Goal: Task Accomplishment & Management: Manage account settings

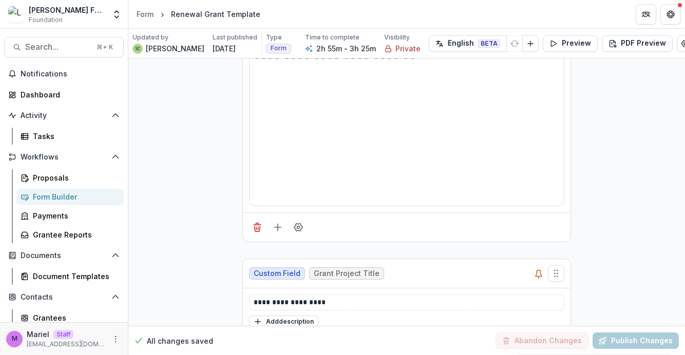
scroll to position [6324, 0]
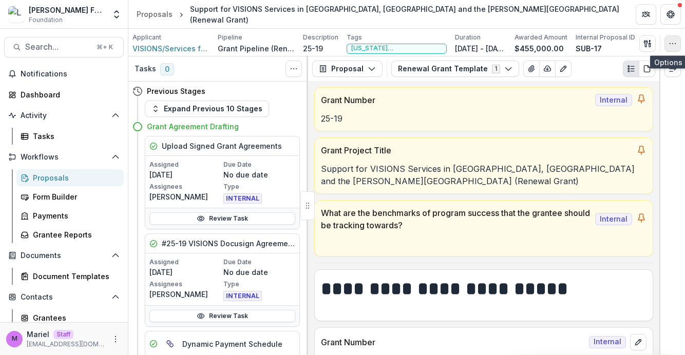
click at [671, 42] on icon "button" at bounding box center [672, 44] width 8 height 8
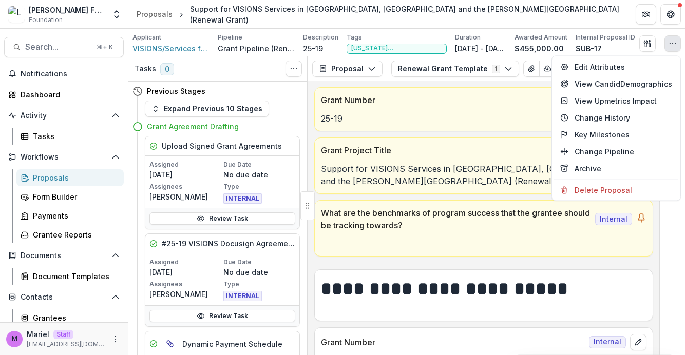
click at [615, 39] on div "Applicant VISIONS/Services for the Blind and Visually Impaired Pipeline Grant P…" at bounding box center [406, 43] width 548 height 21
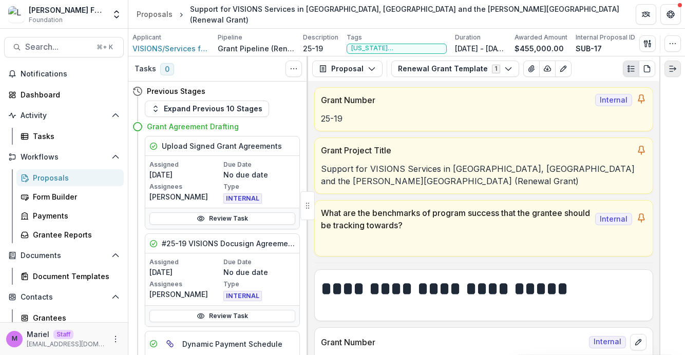
click at [670, 72] on line "Expand right" at bounding box center [670, 72] width 3 height 0
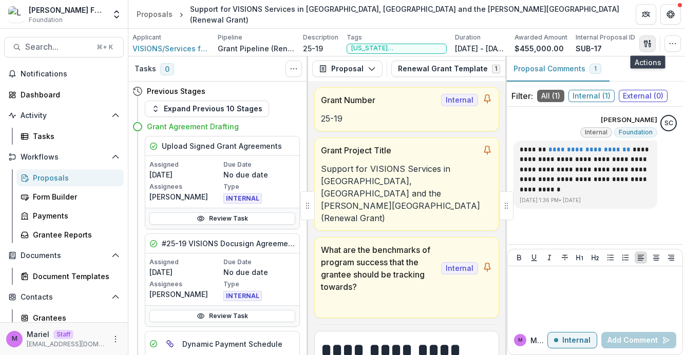
click at [648, 41] on icon "button" at bounding box center [647, 44] width 8 height 8
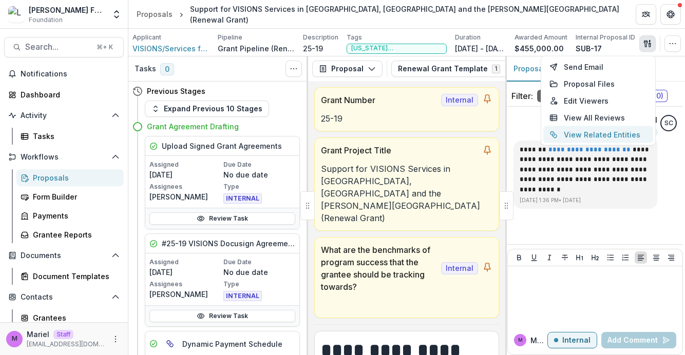
click at [625, 135] on button "View Related Entities" at bounding box center [598, 134] width 110 height 17
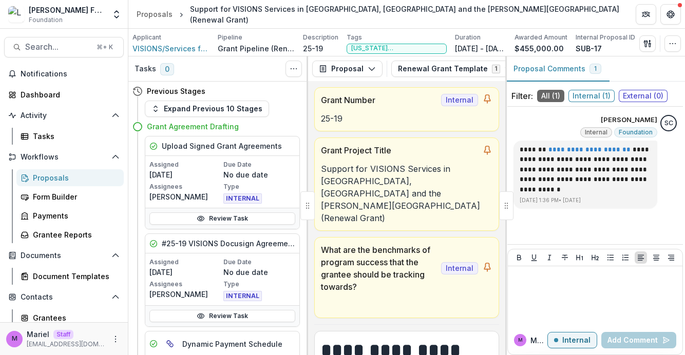
click at [669, 40] on icon "button" at bounding box center [672, 44] width 8 height 8
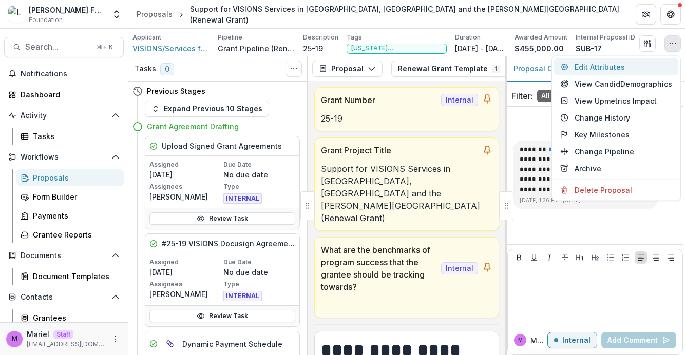
click at [611, 65] on button "Edit Attributes" at bounding box center [616, 67] width 124 height 17
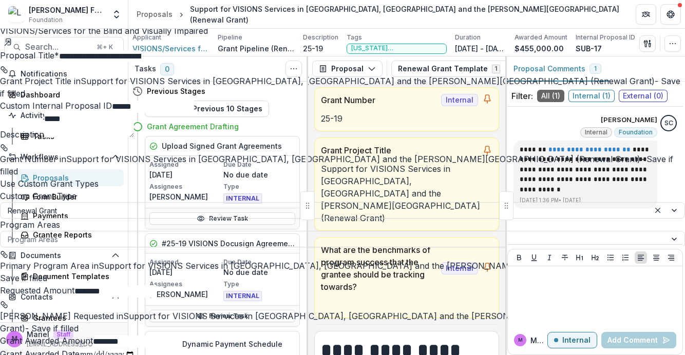
scroll to position [210, 0]
click at [613, 177] on form "**********" at bounding box center [342, 345] width 685 height 592
click at [415, 355] on div "**********" at bounding box center [342, 355] width 685 height 0
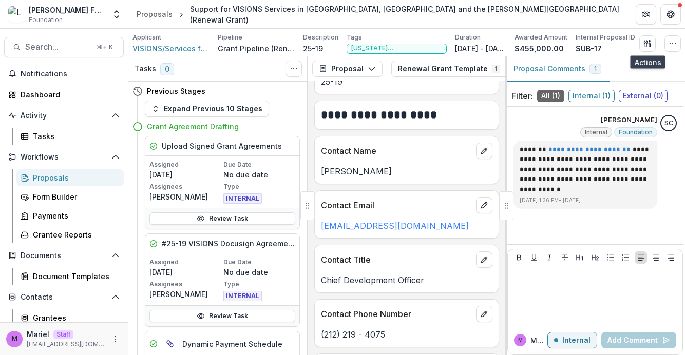
scroll to position [593, 0]
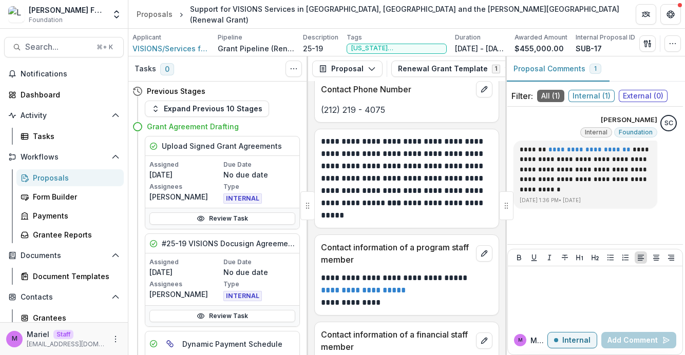
click at [420, 191] on p "**********" at bounding box center [405, 178] width 168 height 86
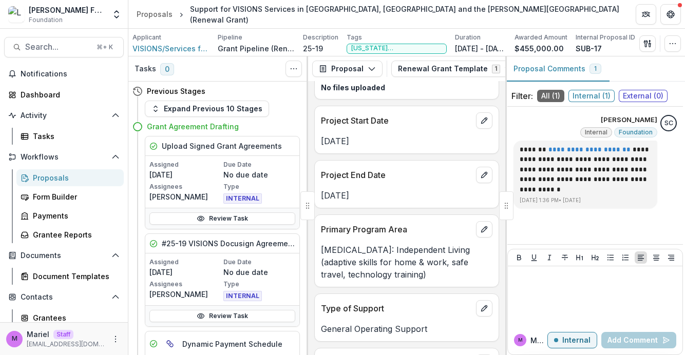
click at [427, 238] on div "[MEDICAL_DATA]: Independent Living (adaptive skills for home & work, safe trave…" at bounding box center [407, 259] width 184 height 43
drag, startPoint x: 412, startPoint y: 254, endPoint x: 438, endPoint y: 254, distance: 26.2
click at [438, 254] on p "[MEDICAL_DATA]: Independent Living (adaptive skills for home & work, safe trave…" at bounding box center [406, 262] width 171 height 37
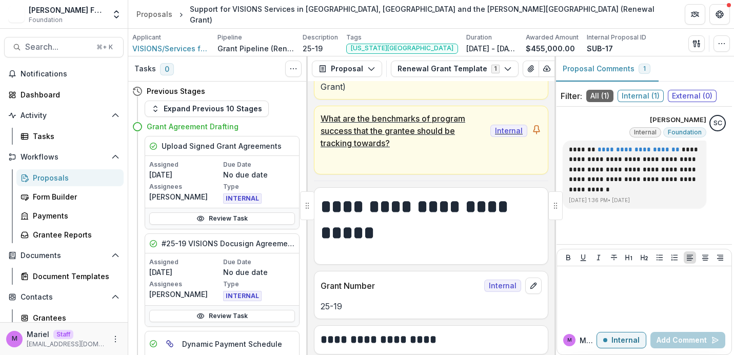
scroll to position [133, 0]
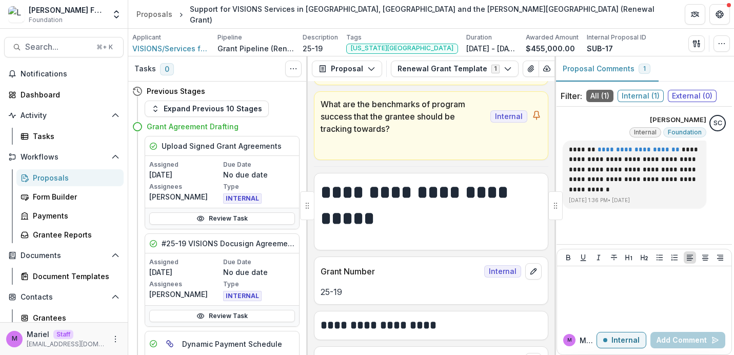
click at [452, 235] on div "**********" at bounding box center [431, 211] width 235 height 77
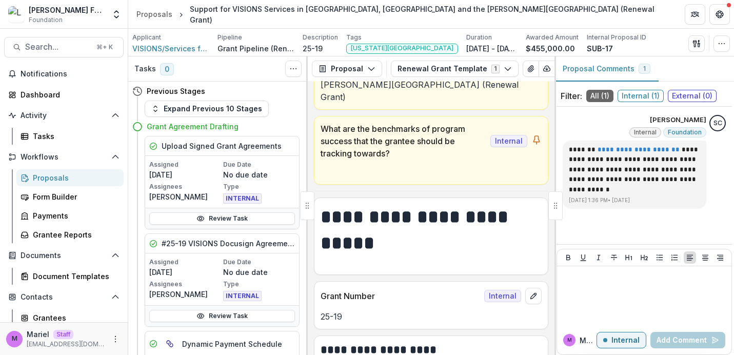
click at [491, 182] on div "**********" at bounding box center [431, 218] width 247 height 274
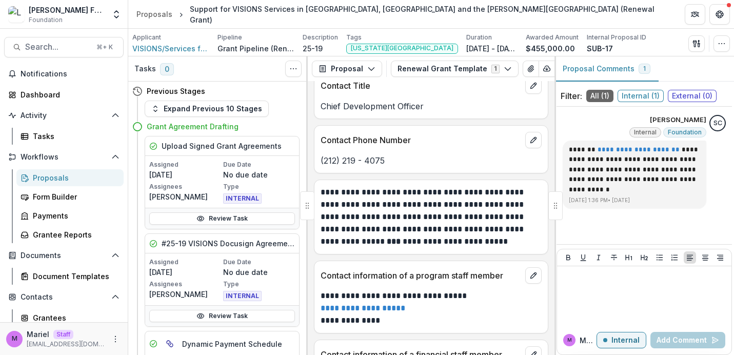
scroll to position [3275, 0]
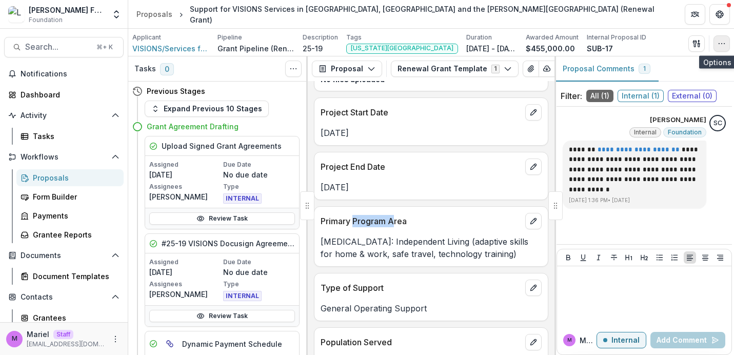
click at [725, 44] on circle "button" at bounding box center [725, 43] width 1 height 1
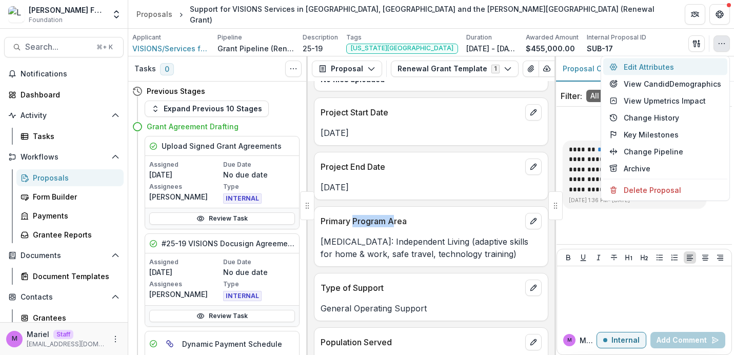
click at [659, 64] on button "Edit Attributes" at bounding box center [665, 67] width 124 height 17
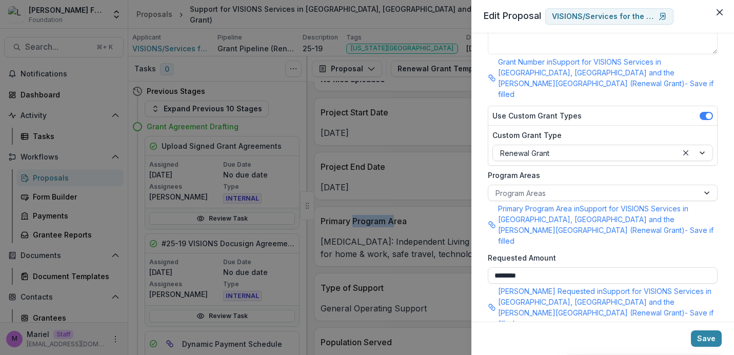
scroll to position [185, 0]
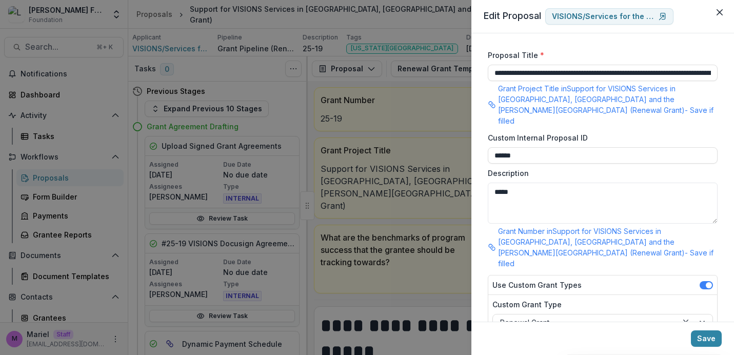
scroll to position [185, 0]
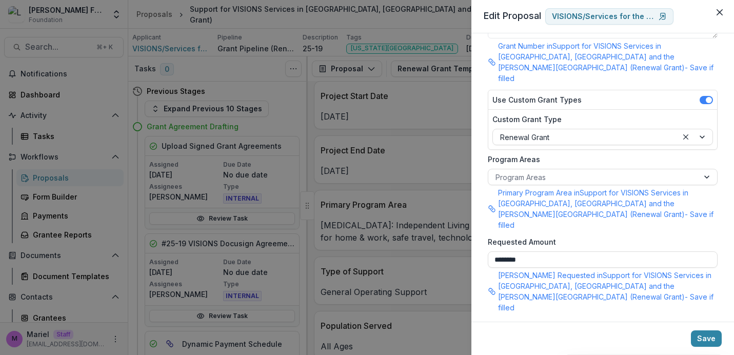
click at [408, 203] on div "**********" at bounding box center [367, 177] width 734 height 355
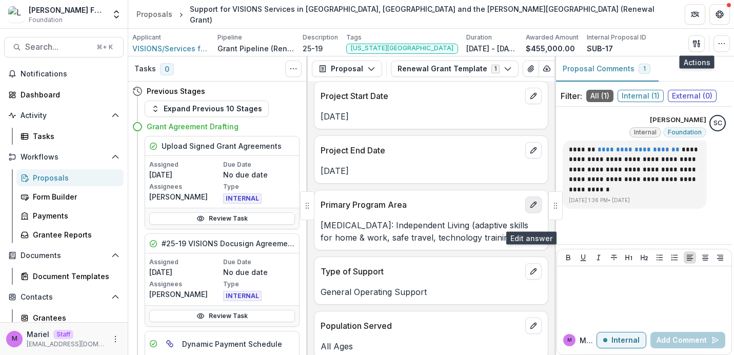
click at [530, 209] on icon "edit" at bounding box center [534, 205] width 8 height 8
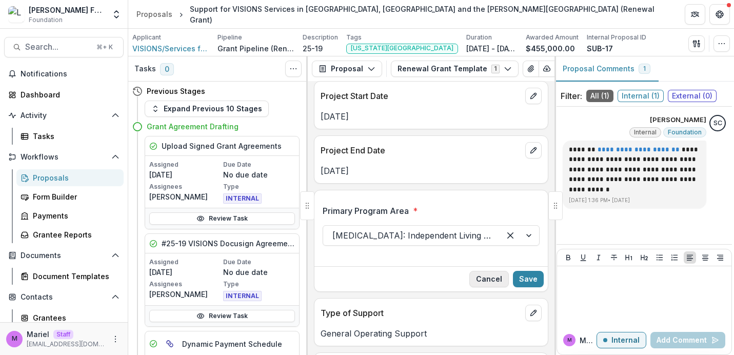
click at [480, 287] on button "Cancel" at bounding box center [490, 279] width 40 height 16
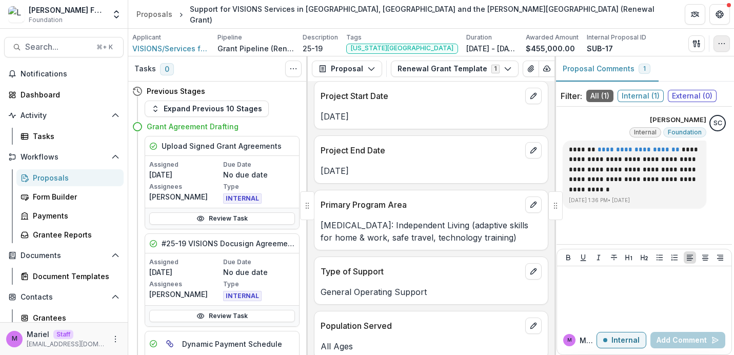
click at [720, 42] on icon "button" at bounding box center [722, 44] width 8 height 8
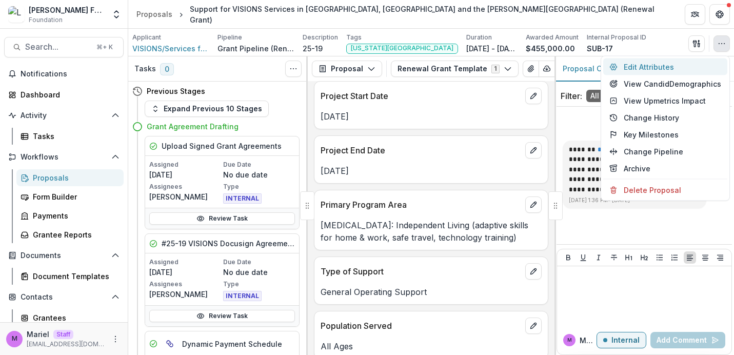
click at [660, 68] on button "Edit Attributes" at bounding box center [665, 67] width 124 height 17
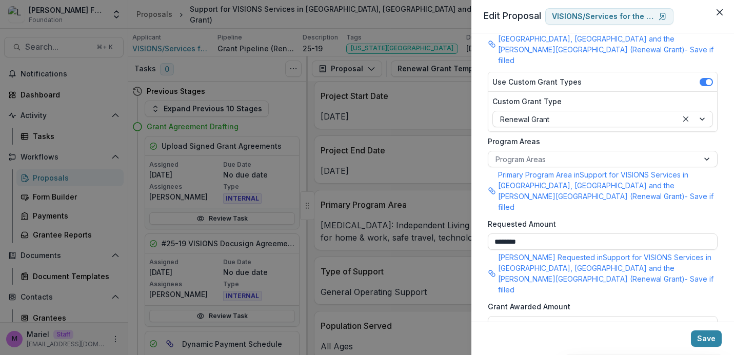
scroll to position [205, 0]
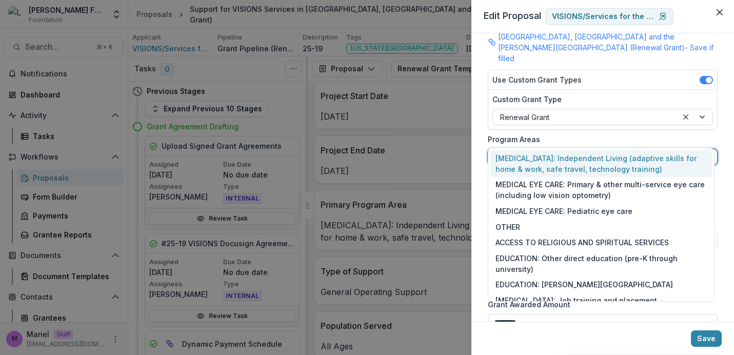
click at [654, 151] on div at bounding box center [594, 157] width 196 height 13
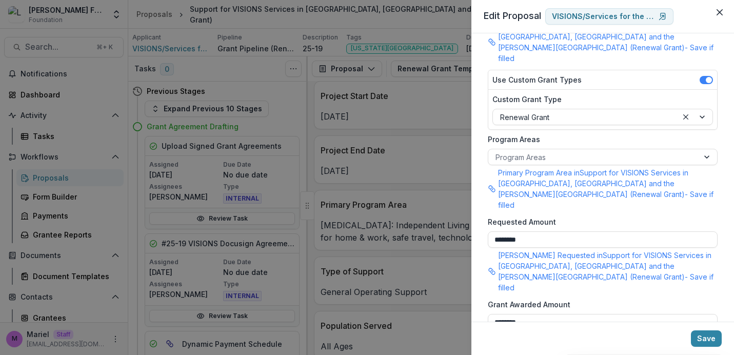
click at [646, 134] on label "Program Areas" at bounding box center [600, 139] width 224 height 11
click at [498, 152] on input "Program Areas" at bounding box center [497, 157] width 2 height 11
click at [660, 151] on div at bounding box center [594, 157] width 196 height 13
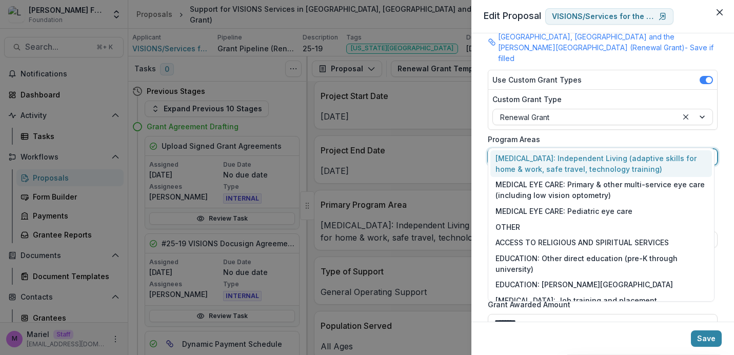
click at [647, 134] on label "Program Areas" at bounding box center [600, 139] width 224 height 11
click at [498, 152] on input "Program Areas" at bounding box center [497, 157] width 2 height 11
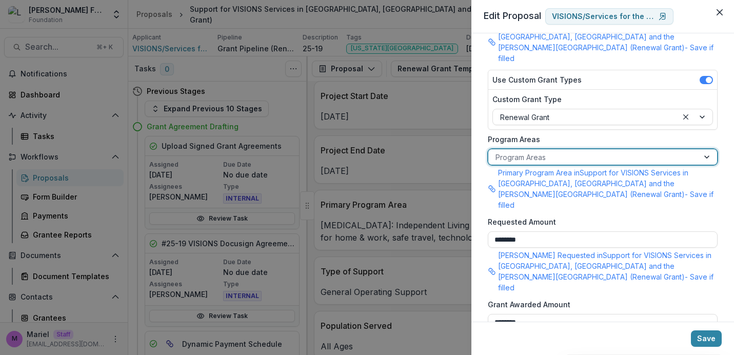
click at [587, 134] on label "Program Areas" at bounding box center [600, 139] width 224 height 11
click at [498, 152] on input "Program Areas" at bounding box center [497, 157] width 2 height 11
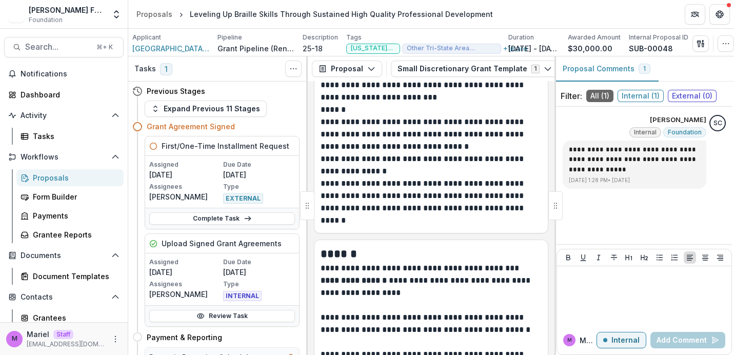
scroll to position [3689, 0]
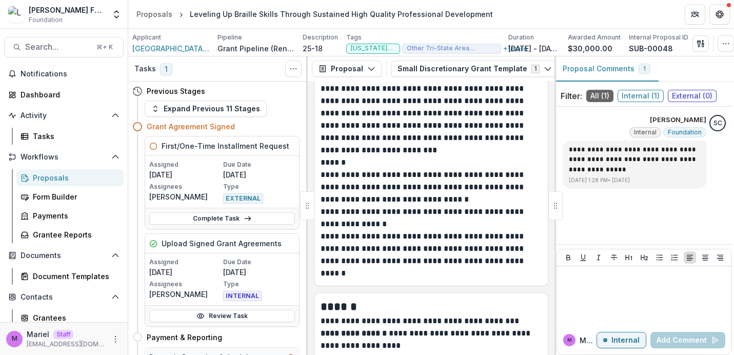
click at [415, 210] on p "**********" at bounding box center [430, 218] width 218 height 25
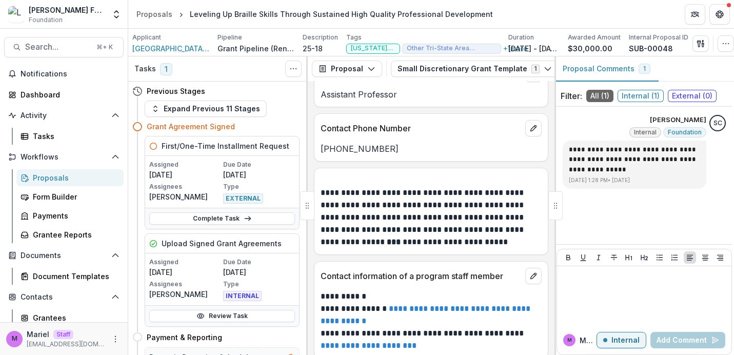
scroll to position [2486, 0]
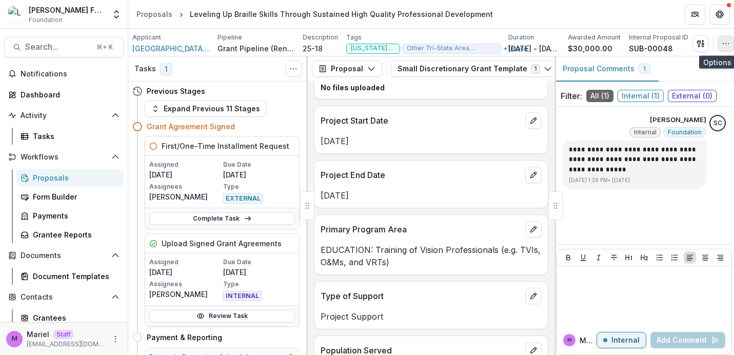
click at [722, 44] on icon "button" at bounding box center [726, 44] width 8 height 8
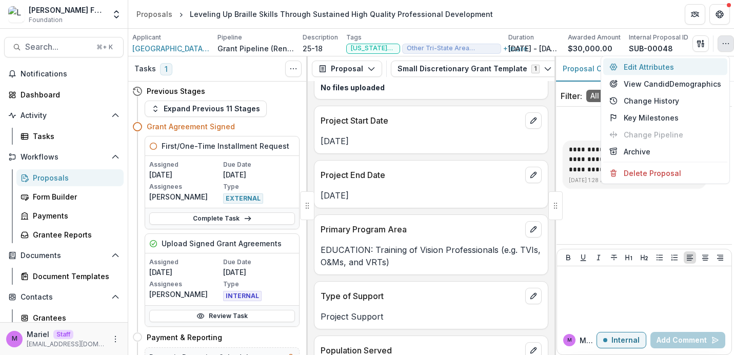
click at [647, 67] on button "Edit Attributes" at bounding box center [665, 67] width 124 height 17
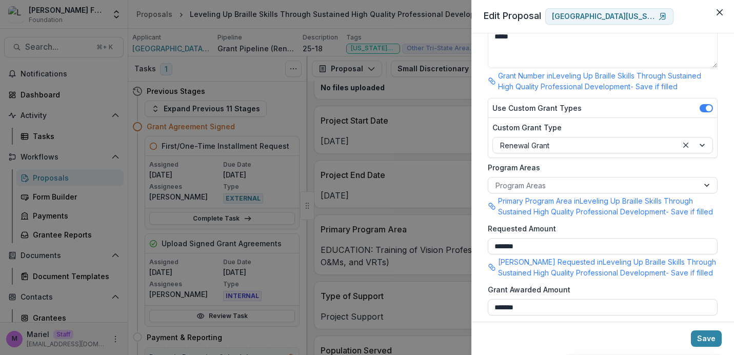
scroll to position [151, 0]
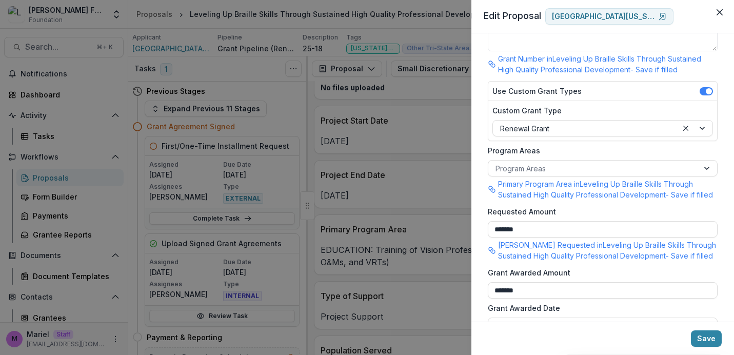
click at [436, 201] on div "**********" at bounding box center [367, 177] width 734 height 355
